Goal: Information Seeking & Learning: Learn about a topic

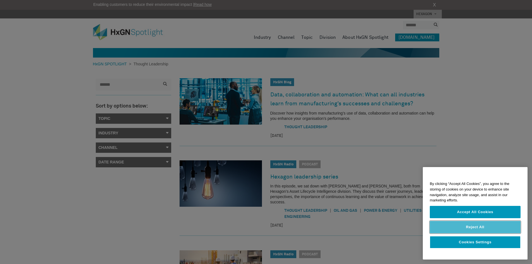
click at [493, 226] on button "Reject All" at bounding box center [475, 227] width 91 height 12
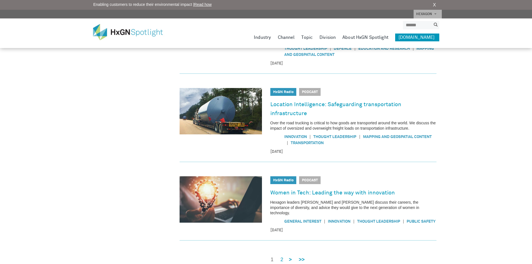
scroll to position [380, 0]
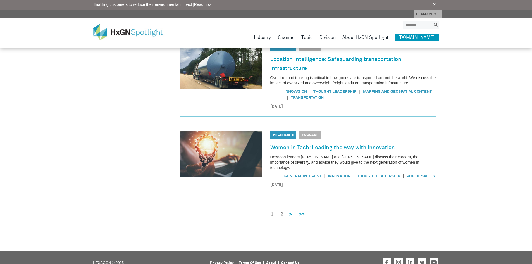
click at [280, 211] on link "2" at bounding box center [281, 214] width 3 height 7
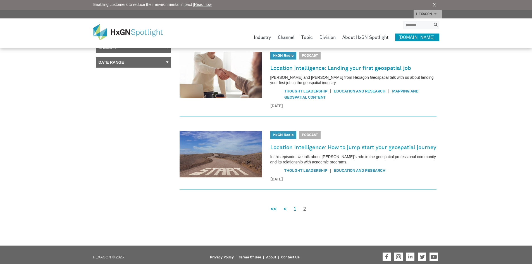
scroll to position [105, 0]
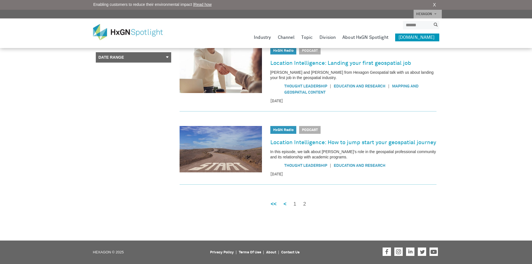
click at [295, 204] on link "1" at bounding box center [294, 203] width 3 height 7
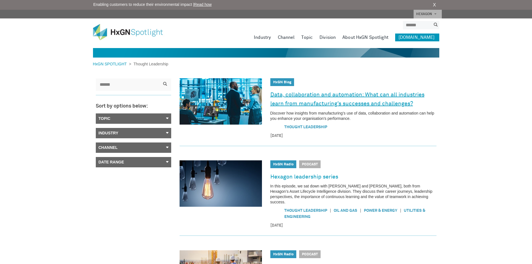
click at [333, 96] on link "Data, collaboration and automation: What can all industries learn from manufact…" at bounding box center [353, 99] width 166 height 18
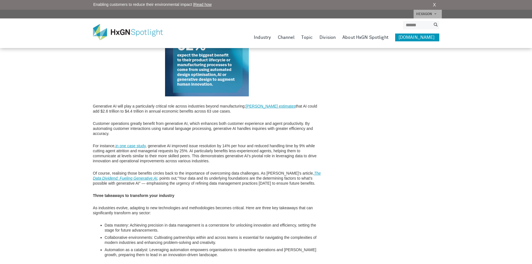
scroll to position [949, 0]
